Goal: Task Accomplishment & Management: Use online tool/utility

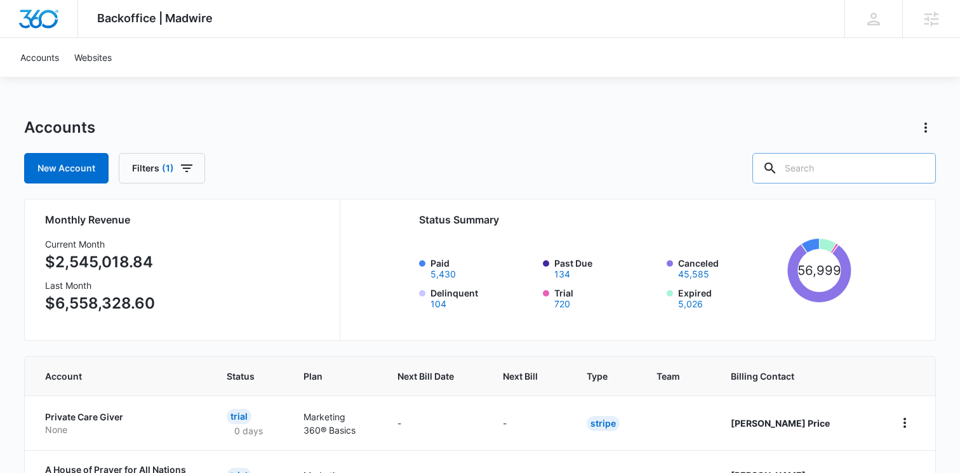
click at [822, 163] on input "text" at bounding box center [843, 168] width 183 height 30
paste input "Radiant Eyes: Total Eye Care M339542"
drag, startPoint x: 864, startPoint y: 168, endPoint x: 724, endPoint y: 133, distance: 143.9
click at [724, 133] on div "Accounts New Account Filters (1) Radiant Eyes: Total Eye Care M339542" at bounding box center [479, 150] width 911 height 66
type input "M339542"
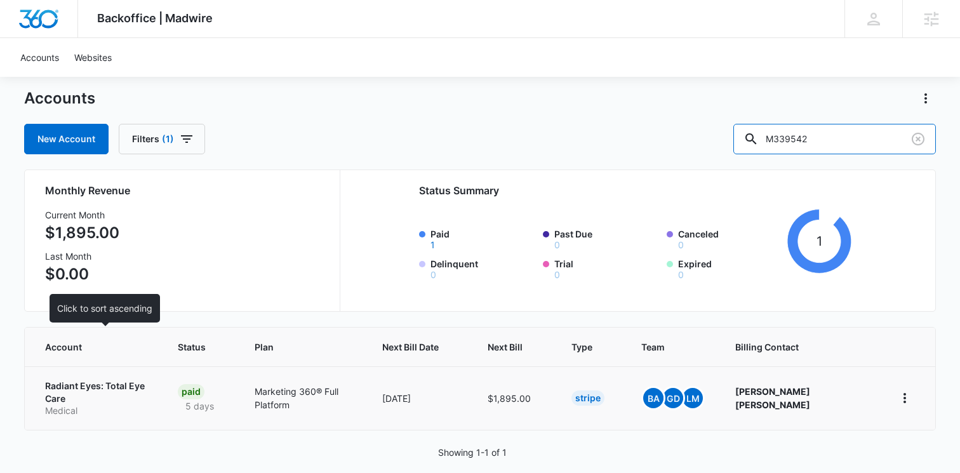
scroll to position [30, 0]
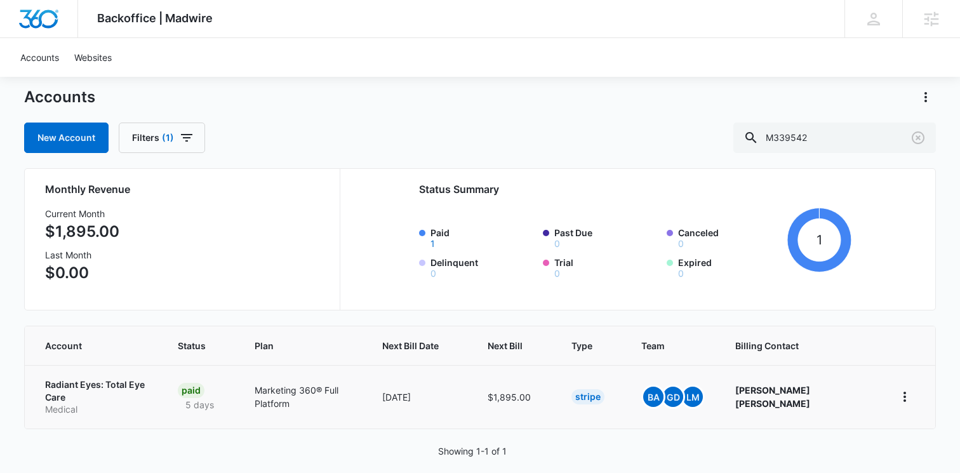
click at [87, 385] on p "Radiant Eyes: Total Eye Care" at bounding box center [96, 390] width 102 height 25
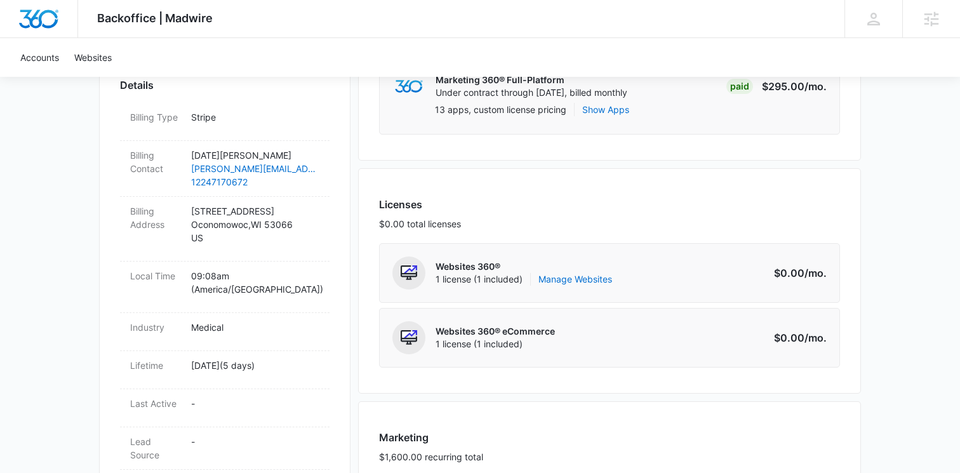
scroll to position [407, 0]
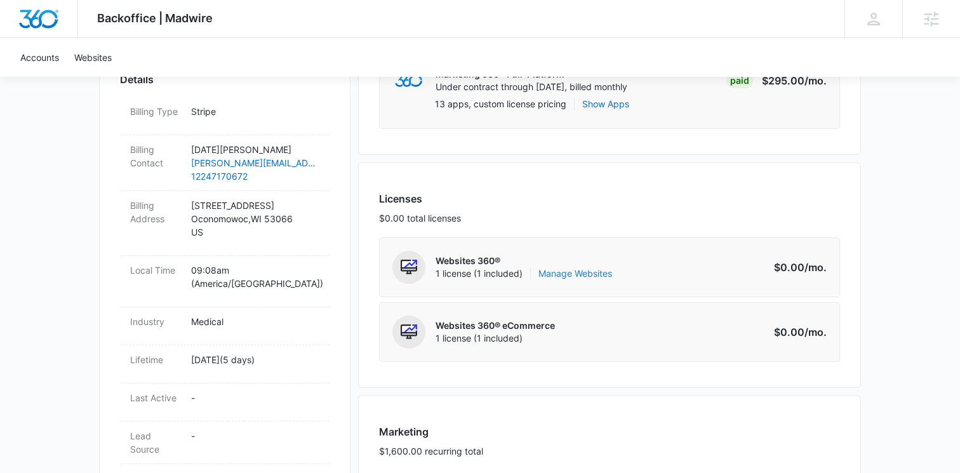
click at [588, 270] on link "Manage Websites" at bounding box center [575, 273] width 74 height 13
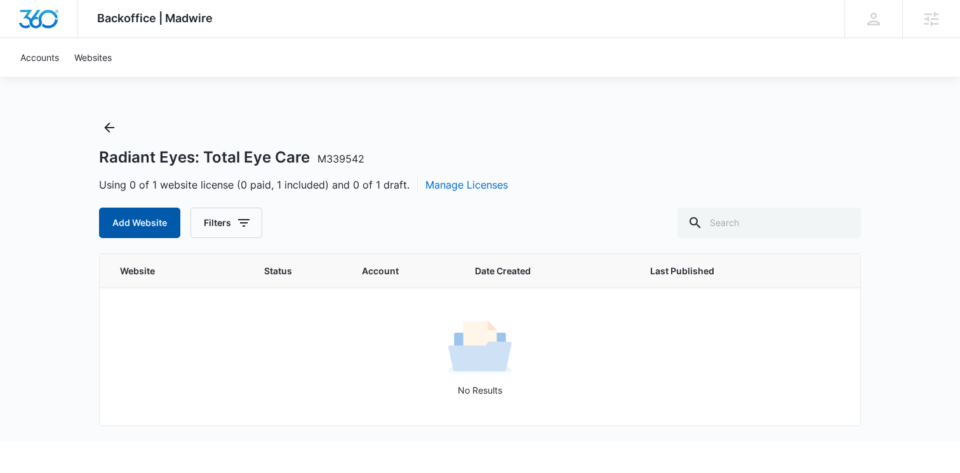
click at [122, 222] on button "Add Website" at bounding box center [139, 223] width 81 height 30
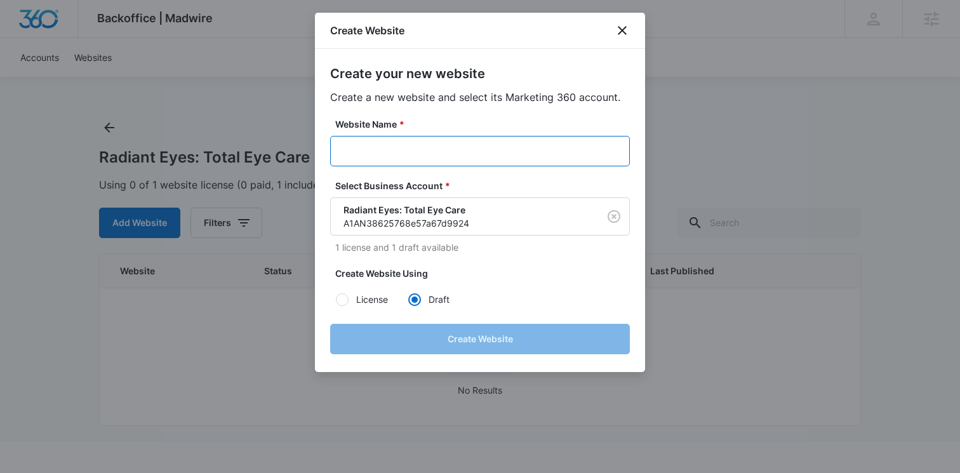
click at [414, 158] on input "Website Name *" at bounding box center [480, 151] width 300 height 30
paste input "Radiant Eyes: Total Eye Care M339542"
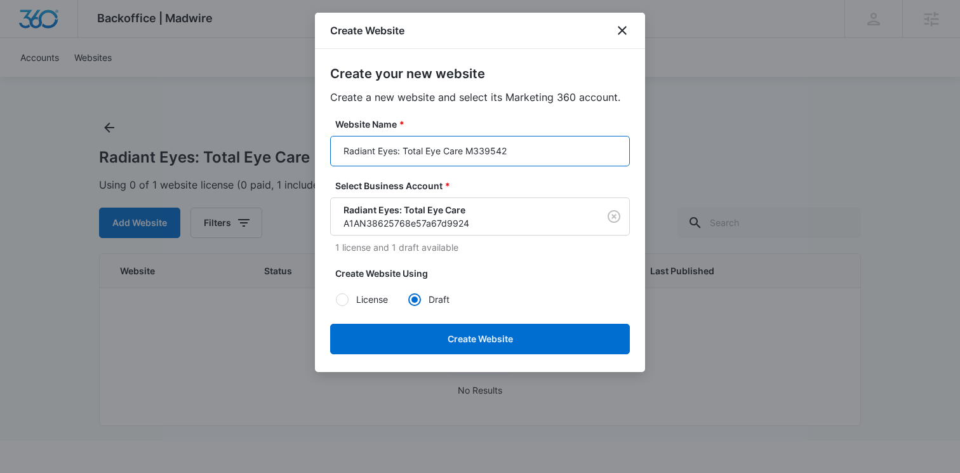
click at [499, 142] on input "Radiant Eyes: Total Eye Care M339542" at bounding box center [480, 151] width 300 height 30
click at [343, 152] on input "Radiant Eyes: Total Eye Care" at bounding box center [480, 151] width 300 height 30
paste input "M339542"
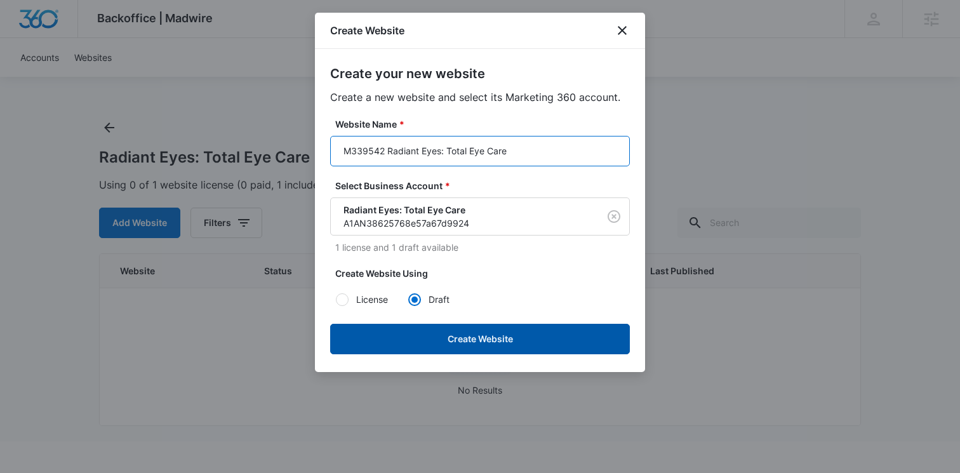
type input "M339542 Radiant Eyes: Total Eye Care"
click at [574, 336] on button "Create Website" at bounding box center [480, 339] width 300 height 30
